Goal: Information Seeking & Learning: Learn about a topic

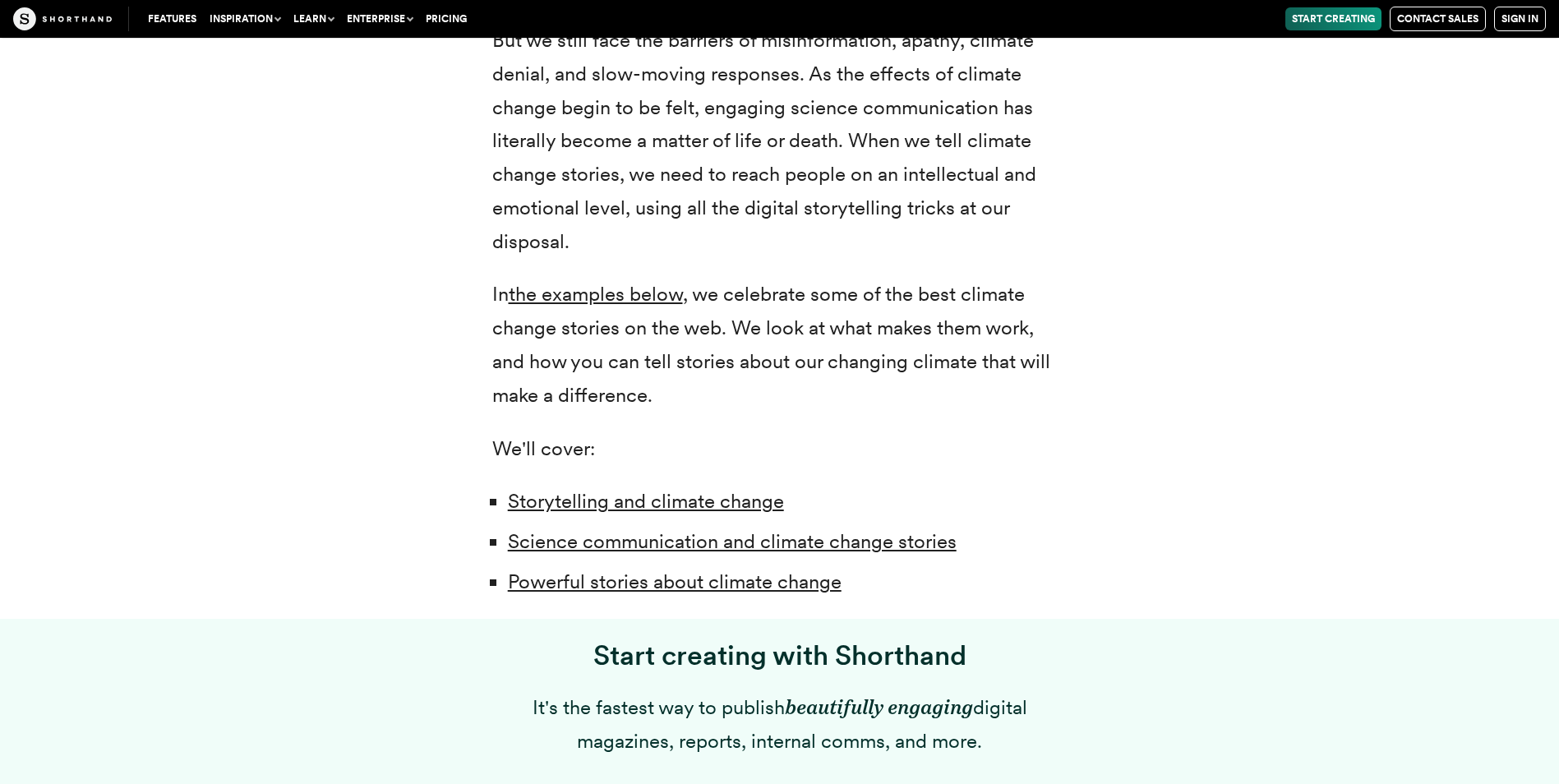
scroll to position [1007, 0]
click at [663, 503] on link "Storytelling and climate change" at bounding box center [646, 499] width 276 height 24
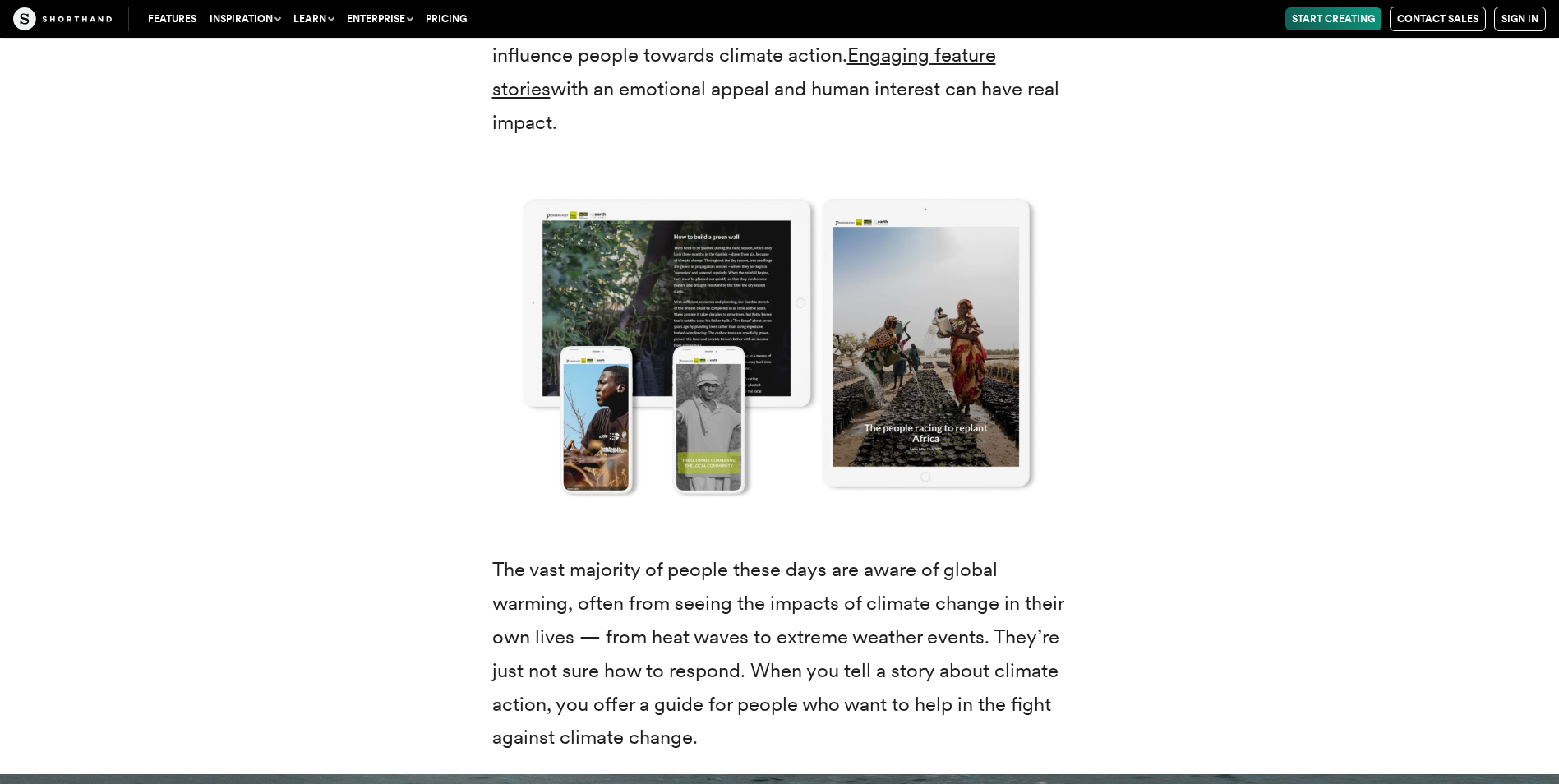
scroll to position [2676, 0]
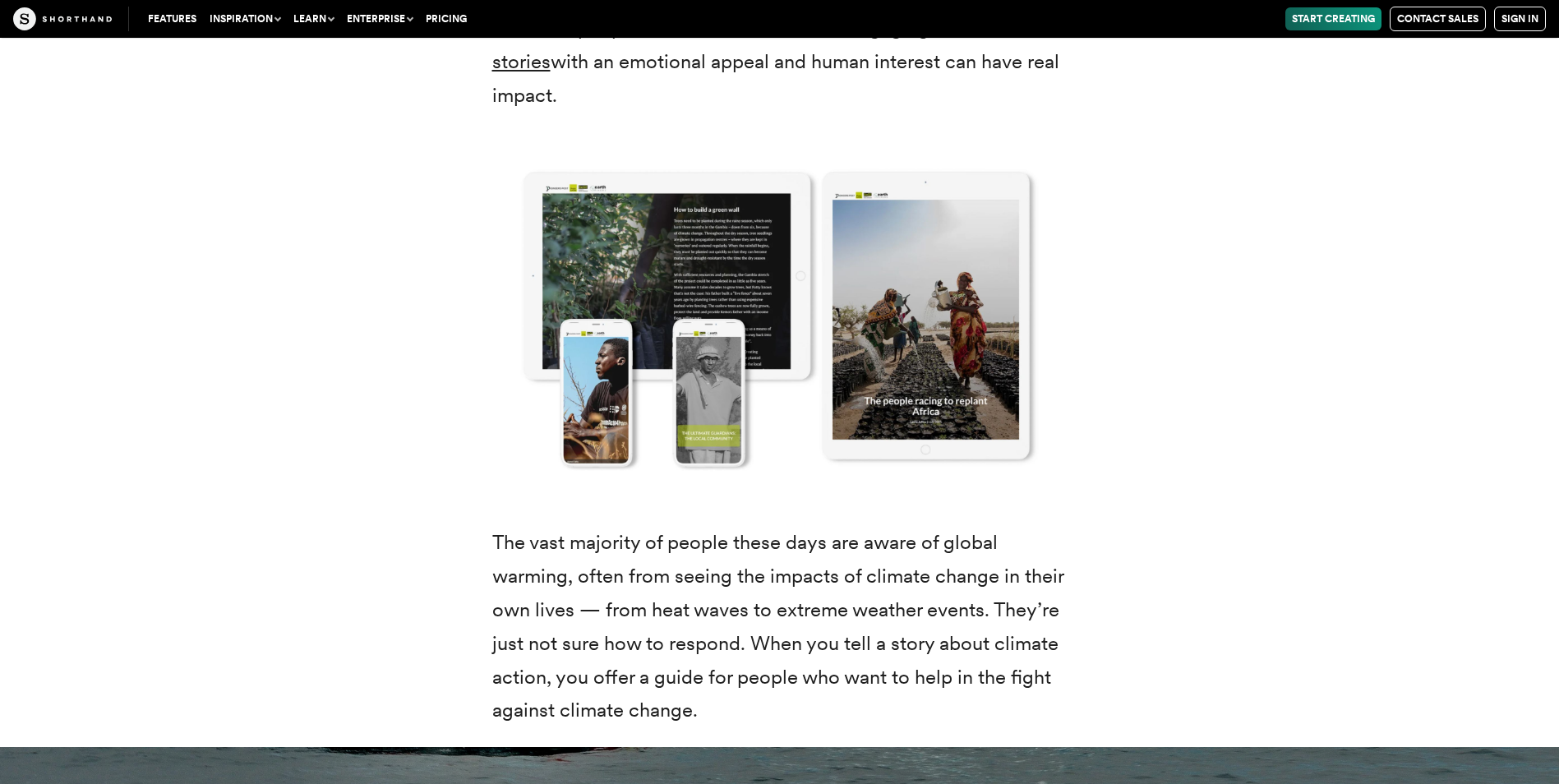
click at [718, 268] on img at bounding box center [780, 317] width 641 height 370
click at [707, 275] on img at bounding box center [780, 317] width 641 height 370
drag, startPoint x: 656, startPoint y: 256, endPoint x: 460, endPoint y: 284, distance: 198.0
click at [460, 284] on img at bounding box center [780, 317] width 641 height 370
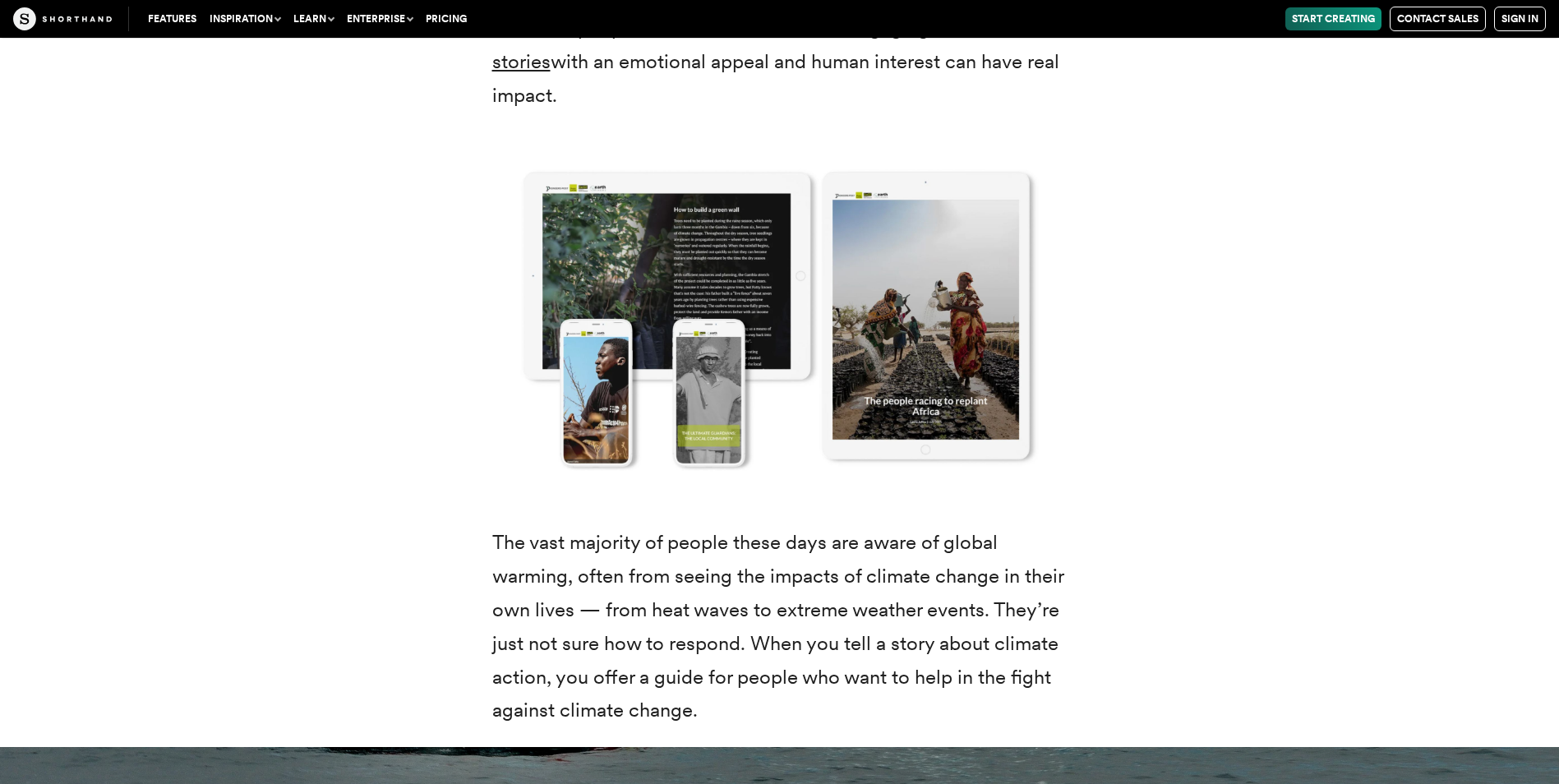
click at [689, 212] on img at bounding box center [780, 317] width 641 height 370
drag, startPoint x: 689, startPoint y: 212, endPoint x: 405, endPoint y: 324, distance: 305.3
click at [405, 324] on div "Scientists, policy-makers, and campaigners have already learned that the bare f…" at bounding box center [780, 198] width 1281 height 1096
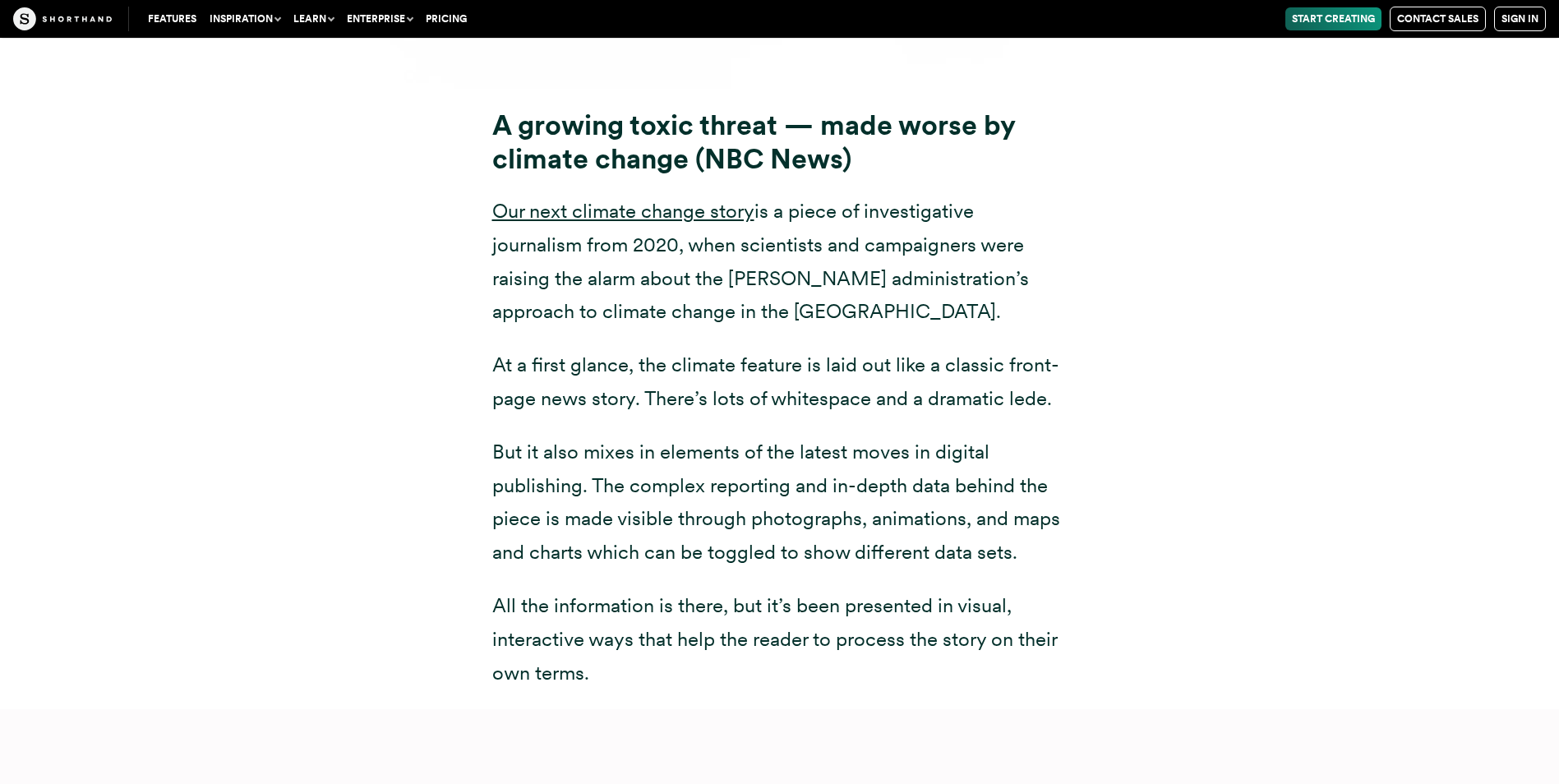
scroll to position [13215, 0]
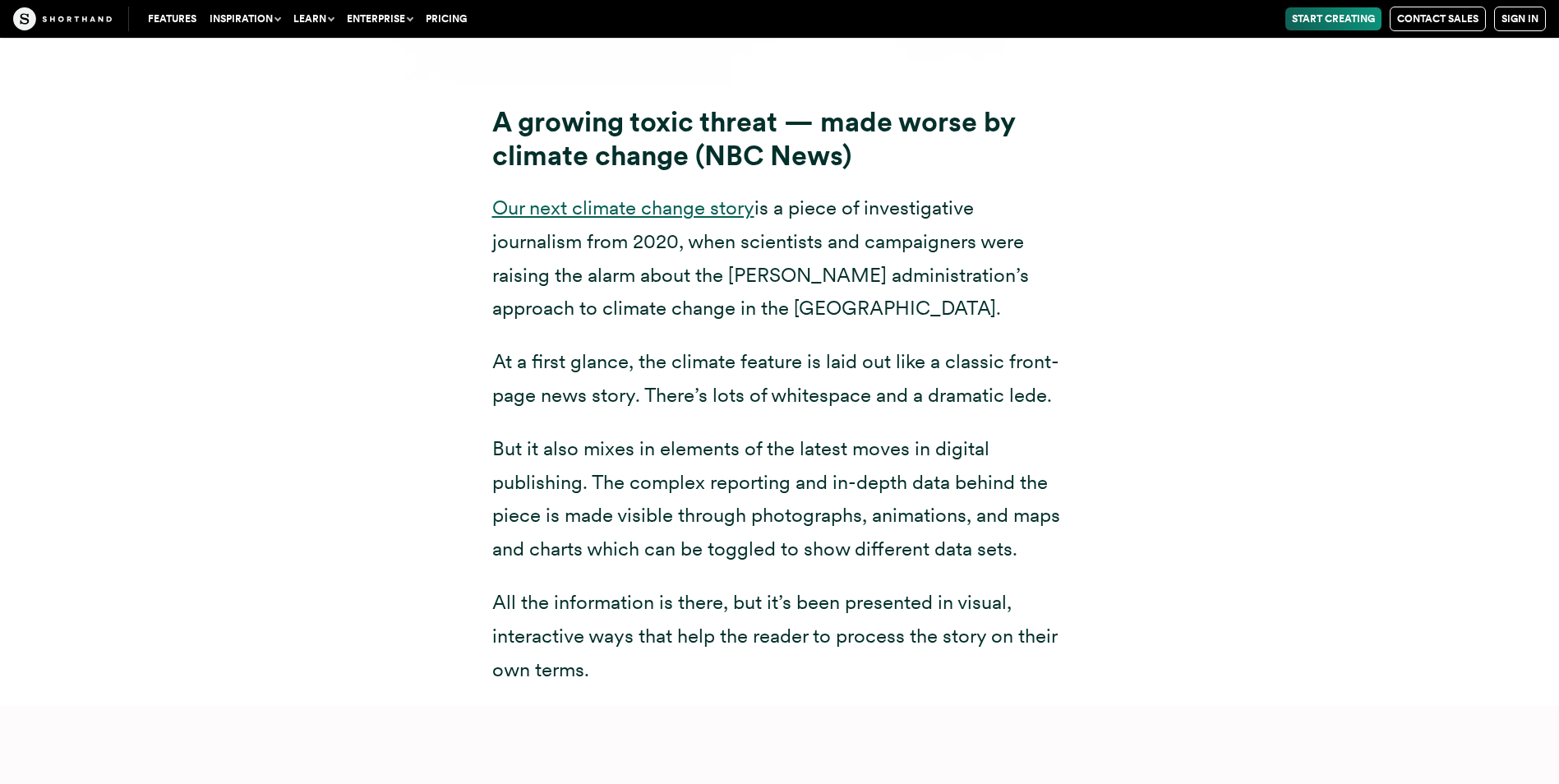
click at [638, 195] on link "Our next climate change story" at bounding box center [623, 207] width 262 height 24
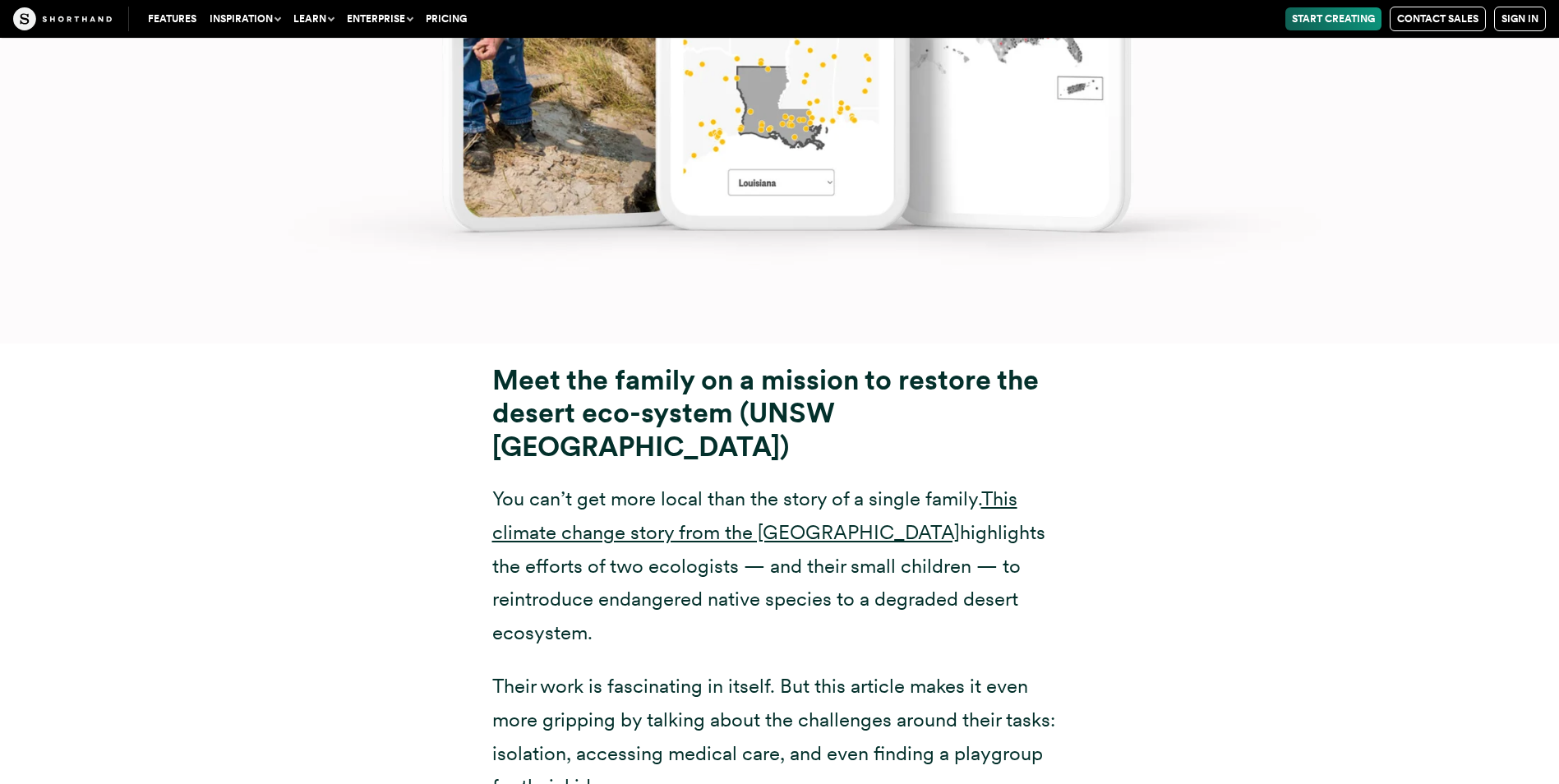
scroll to position [15188, 0]
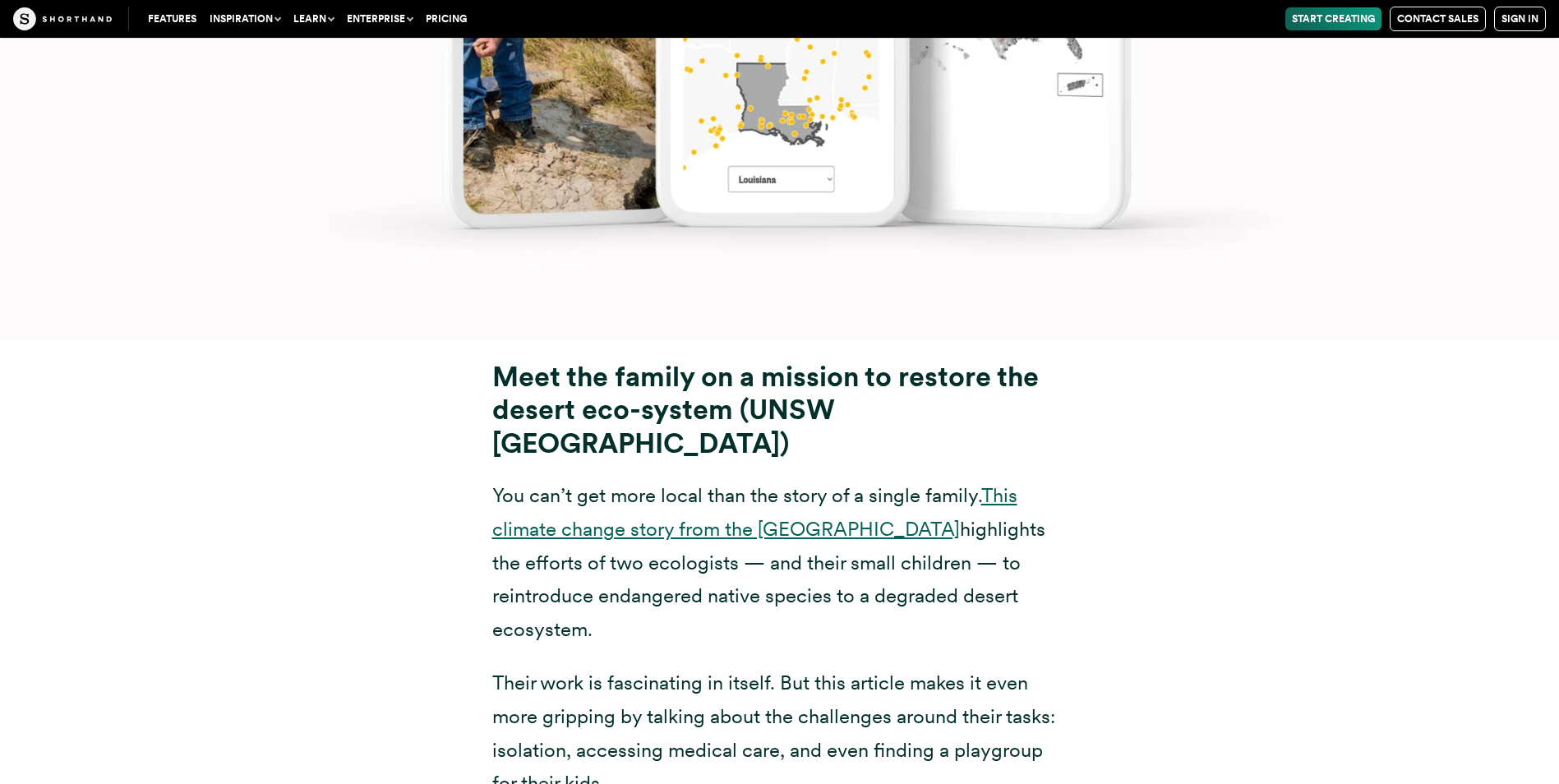
click at [793, 483] on link "This climate change story from the [GEOGRAPHIC_DATA]" at bounding box center [755, 512] width 525 height 58
